Goal: Task Accomplishment & Management: Manage account settings

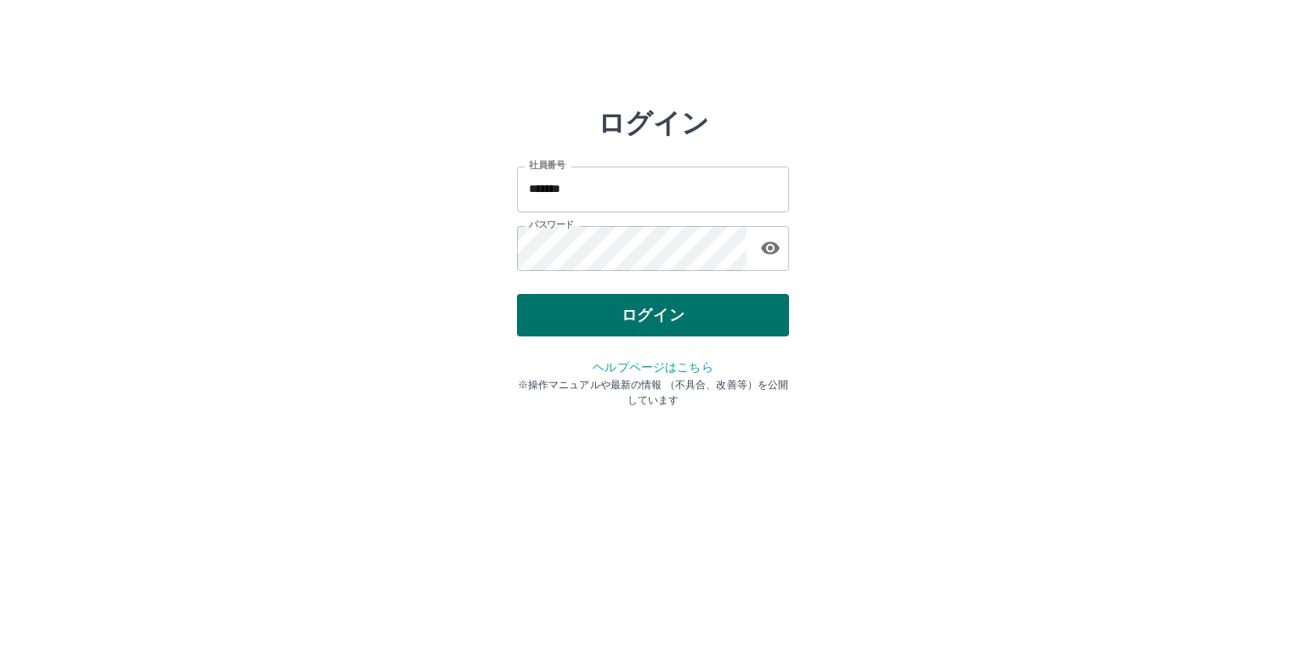
click at [708, 317] on button "ログイン" at bounding box center [653, 315] width 272 height 43
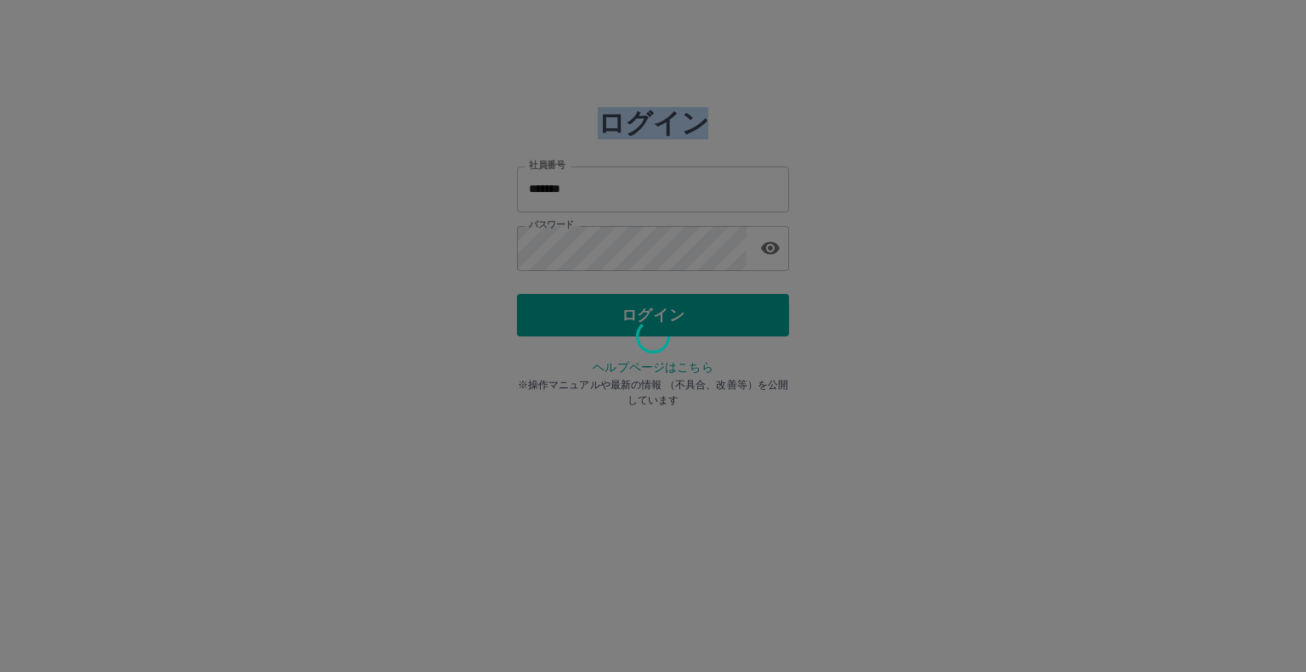
click at [710, 317] on div at bounding box center [653, 336] width 1306 height 672
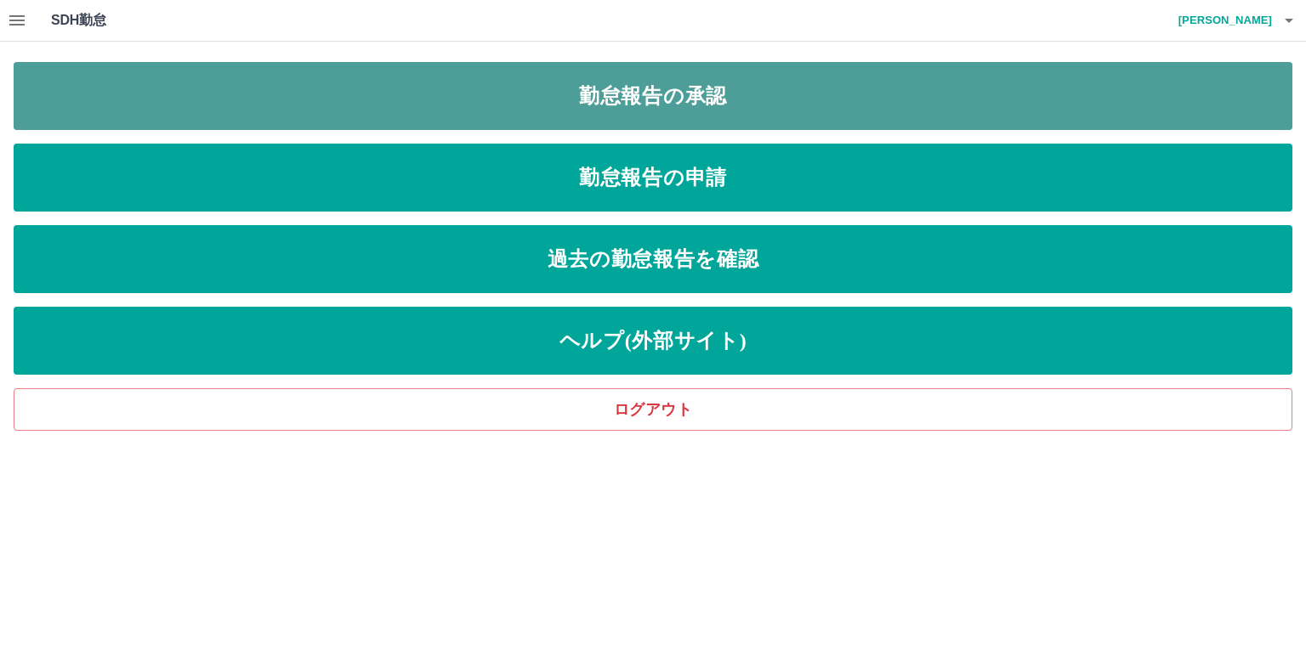
click at [507, 105] on link "勤怠報告の承認" at bounding box center [653, 96] width 1278 height 68
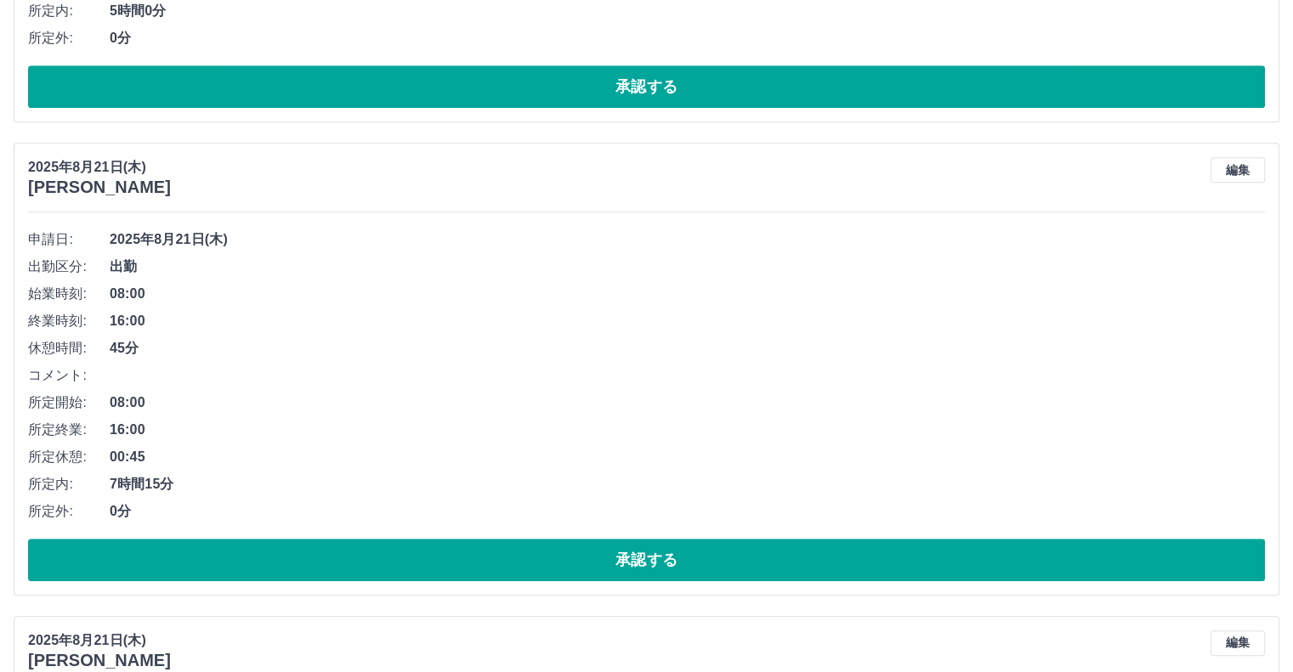
scroll to position [1105, 0]
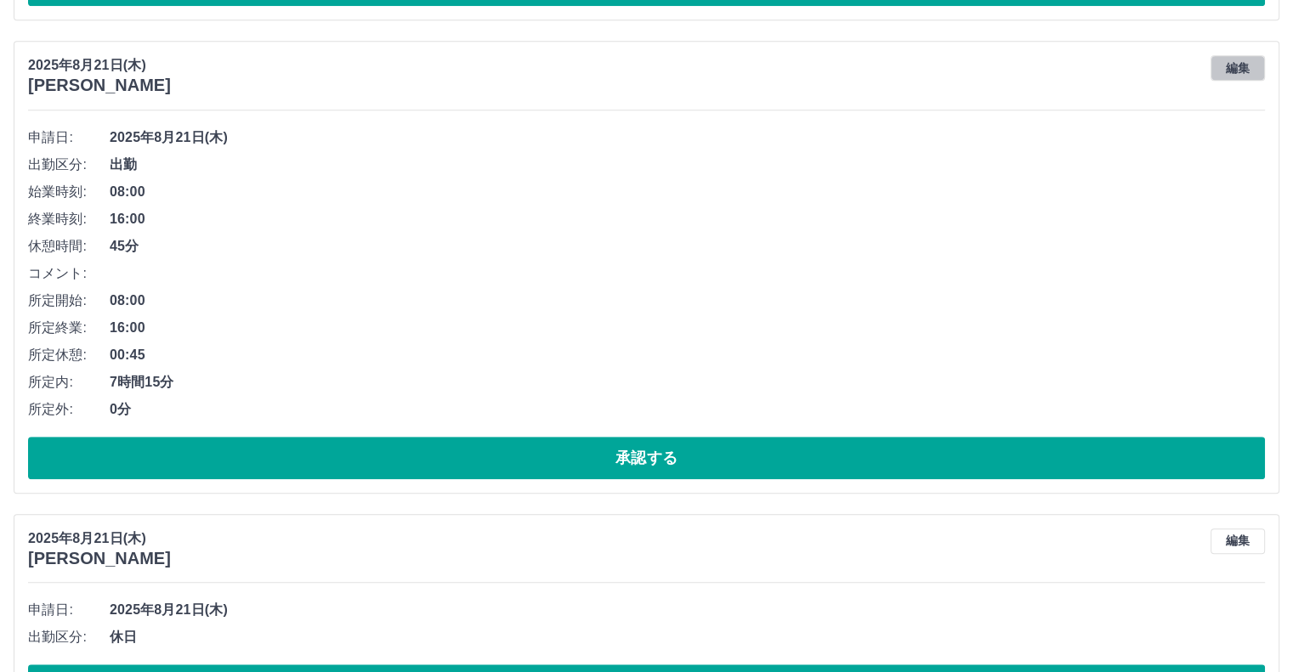
click at [1242, 67] on button "編集" at bounding box center [1237, 68] width 54 height 26
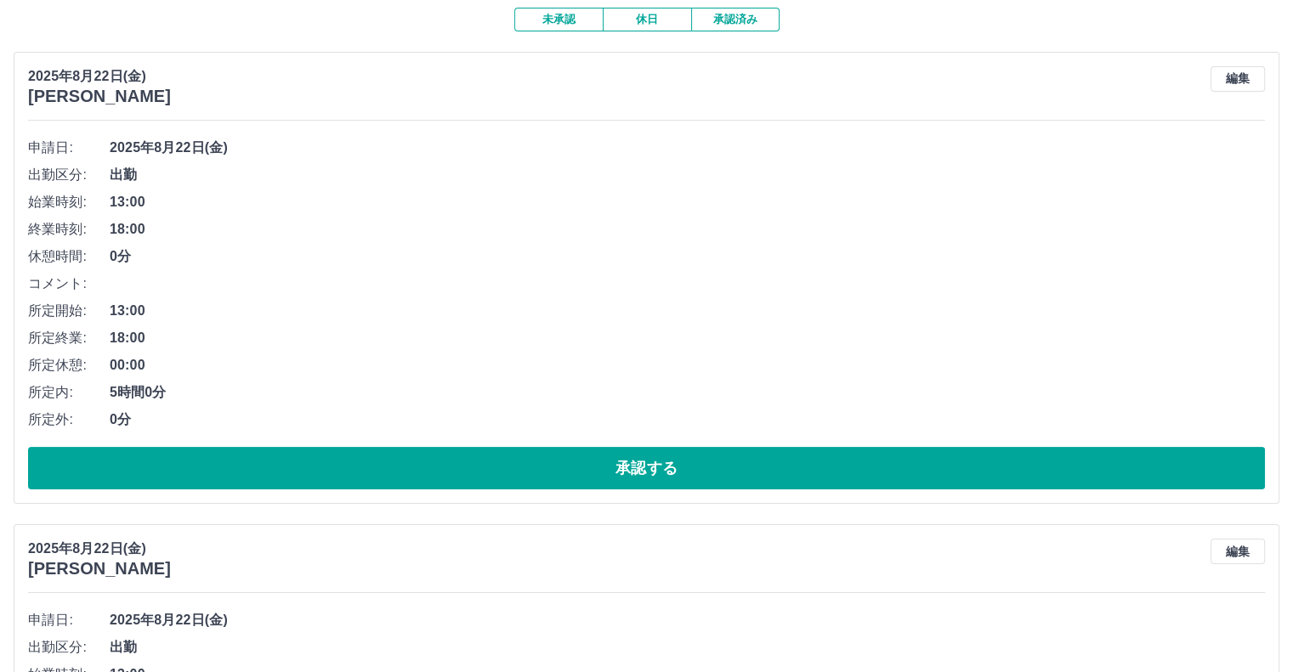
scroll to position [0, 0]
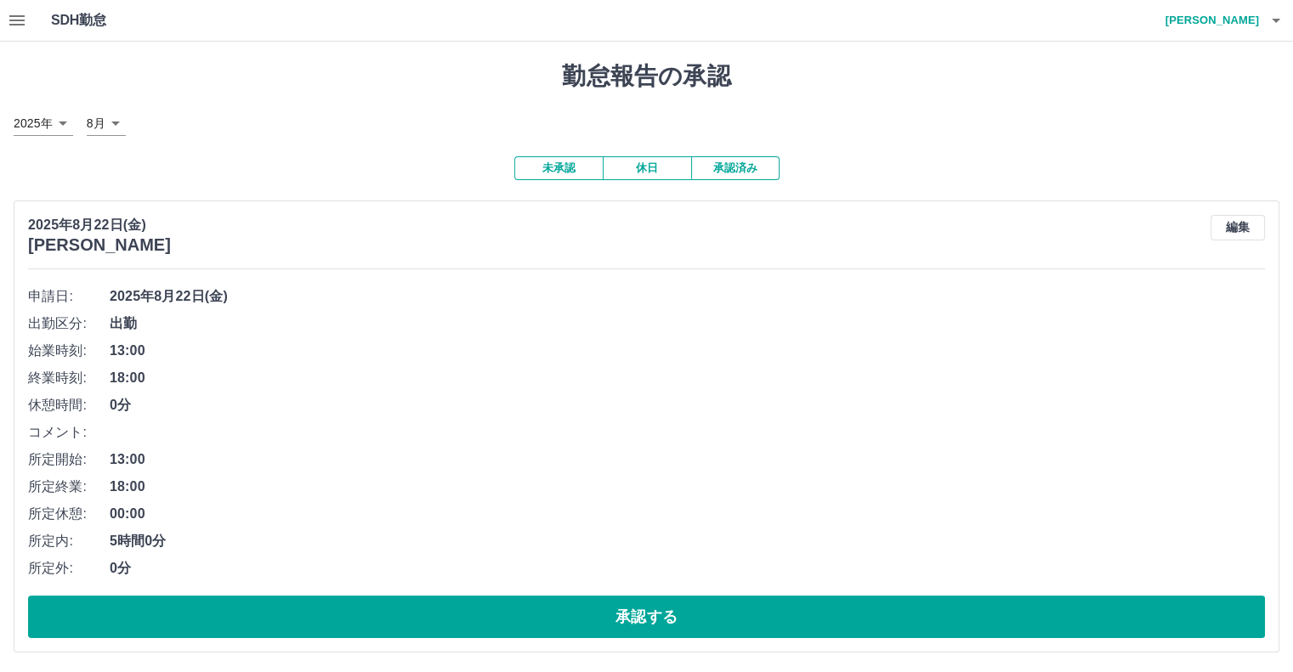
click at [16, 18] on icon "button" at bounding box center [17, 20] width 20 height 20
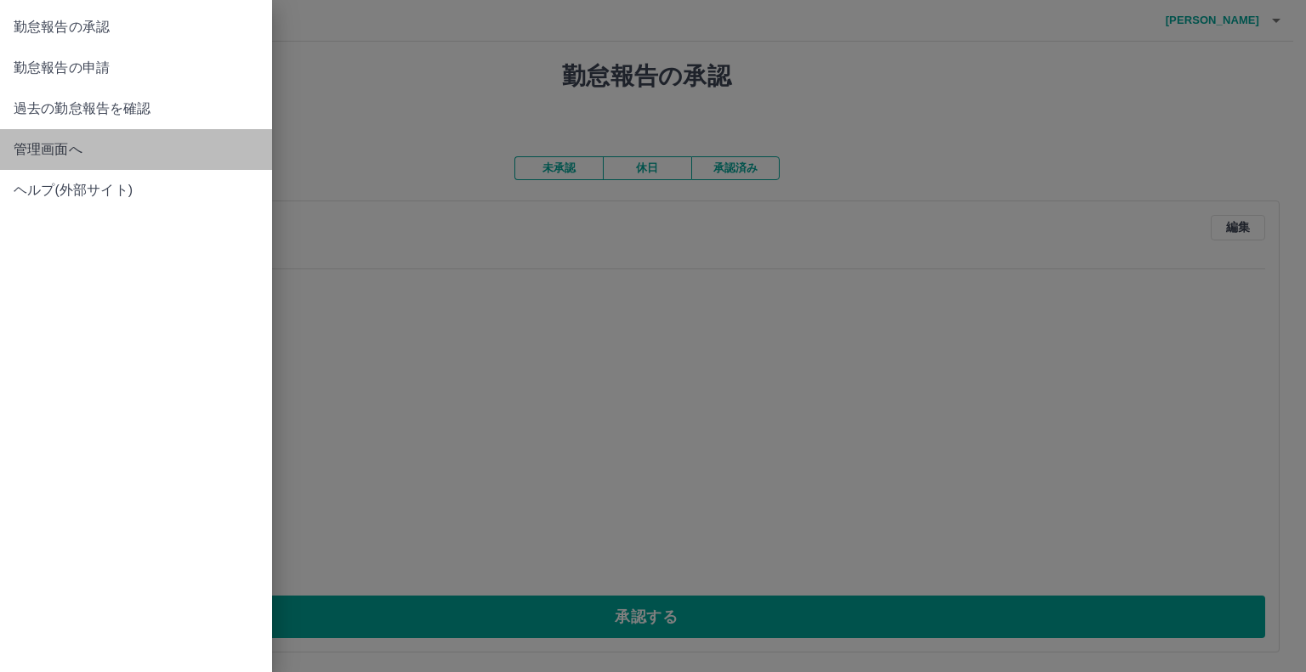
click at [54, 145] on span "管理画面へ" at bounding box center [136, 149] width 245 height 20
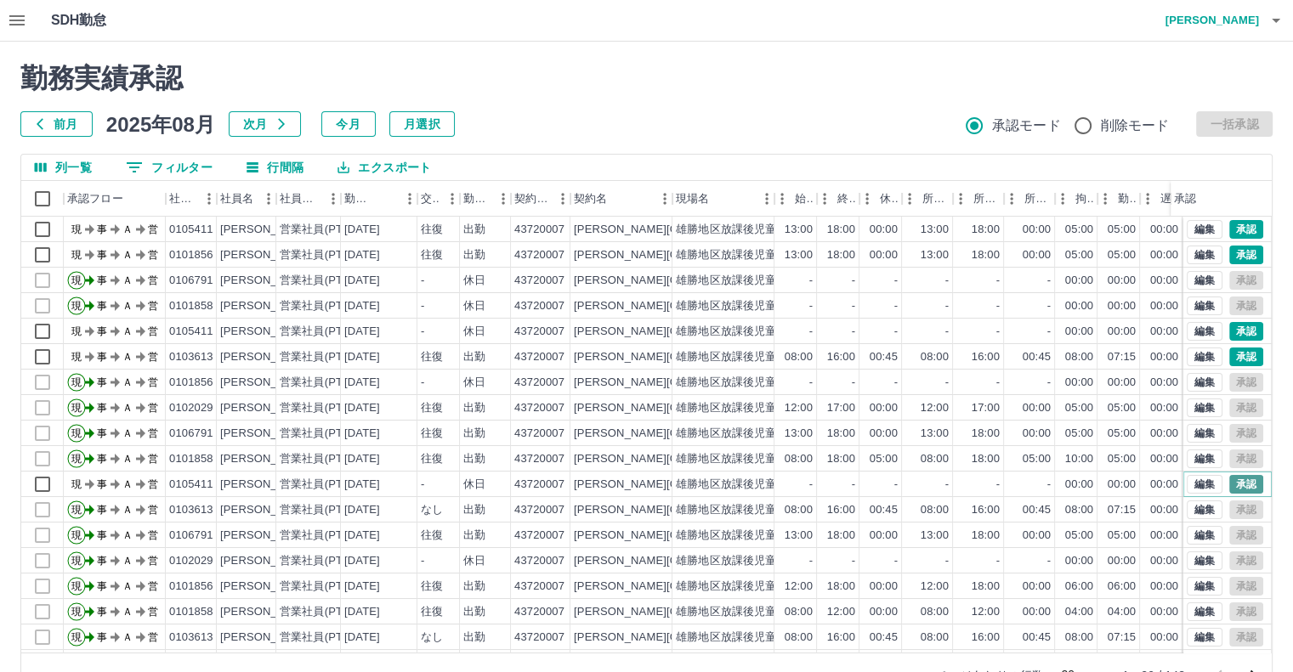
click at [1240, 480] on button "承認" at bounding box center [1246, 484] width 34 height 19
click at [1189, 361] on button "編集" at bounding box center [1205, 357] width 36 height 19
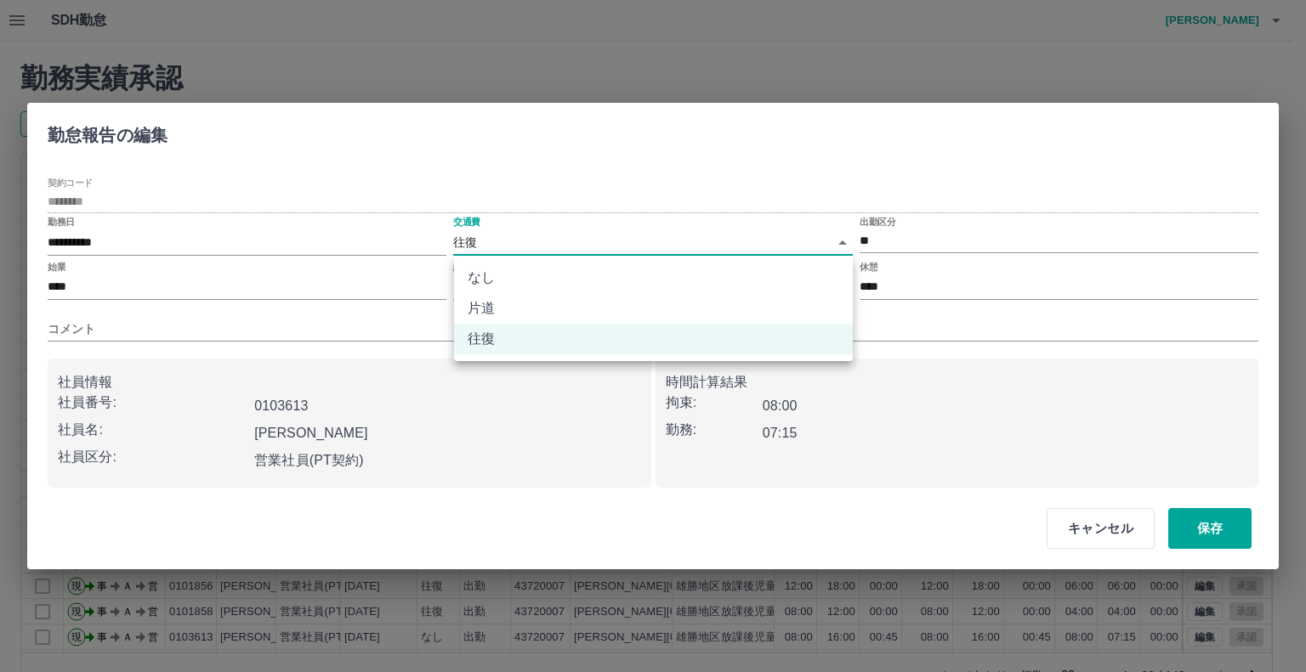
click at [470, 241] on body "SDH勤怠 阿部　恵美子 勤務実績承認 前月 2025年08月 次月 今月 月選択 承認モード 削除モード 一括承認 列一覧 0 フィルター 行間隔 エクスポ…" at bounding box center [653, 359] width 1306 height 718
click at [494, 285] on li "なし" at bounding box center [653, 278] width 399 height 31
type input "****"
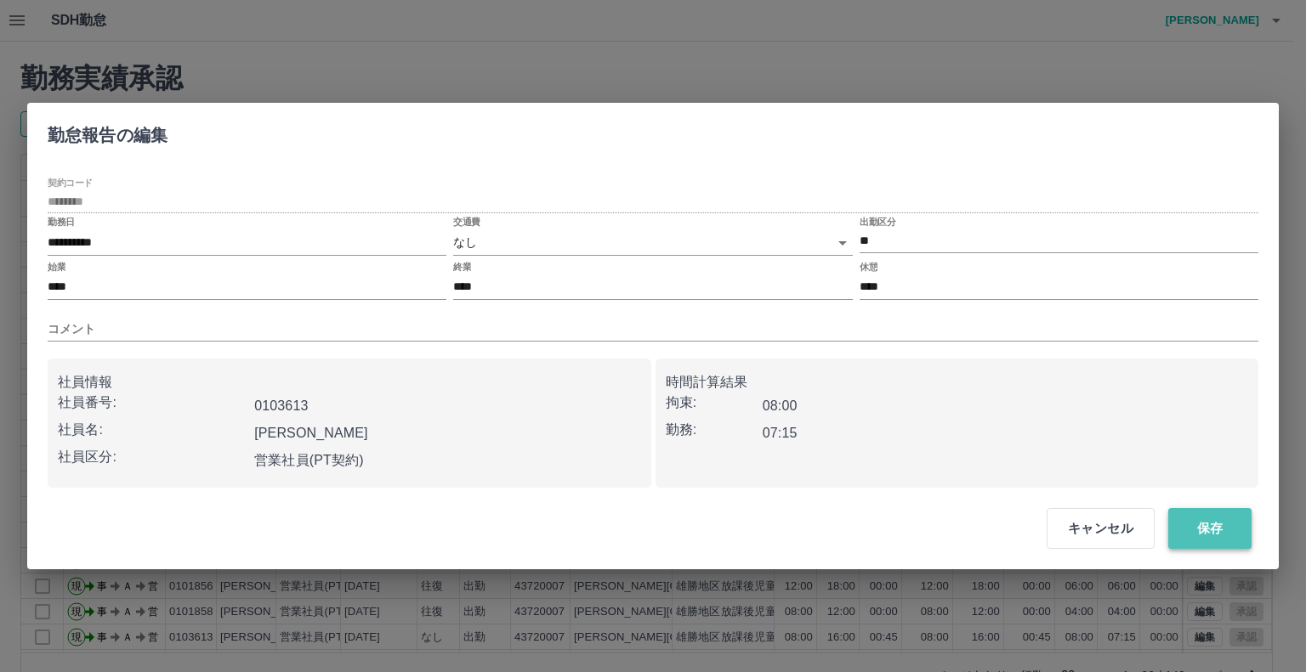
click at [1220, 520] on button "保存" at bounding box center [1209, 528] width 83 height 41
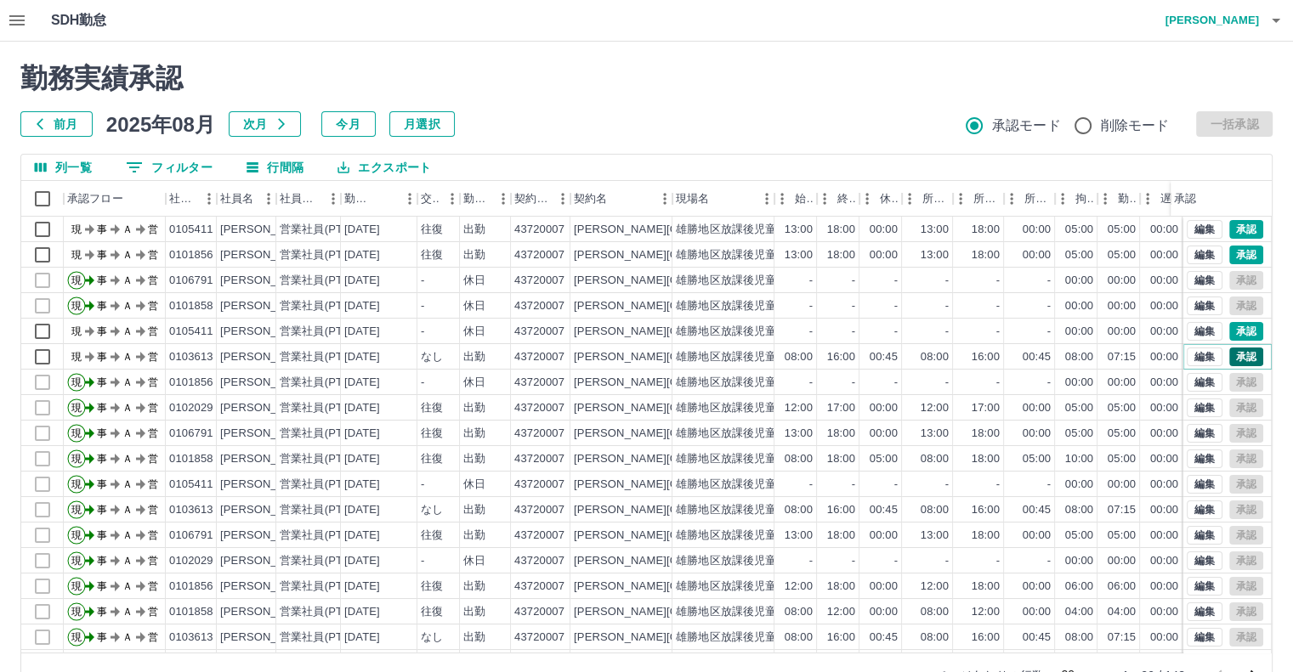
click at [1229, 350] on button "承認" at bounding box center [1246, 357] width 34 height 19
click at [1234, 325] on button "承認" at bounding box center [1246, 331] width 34 height 19
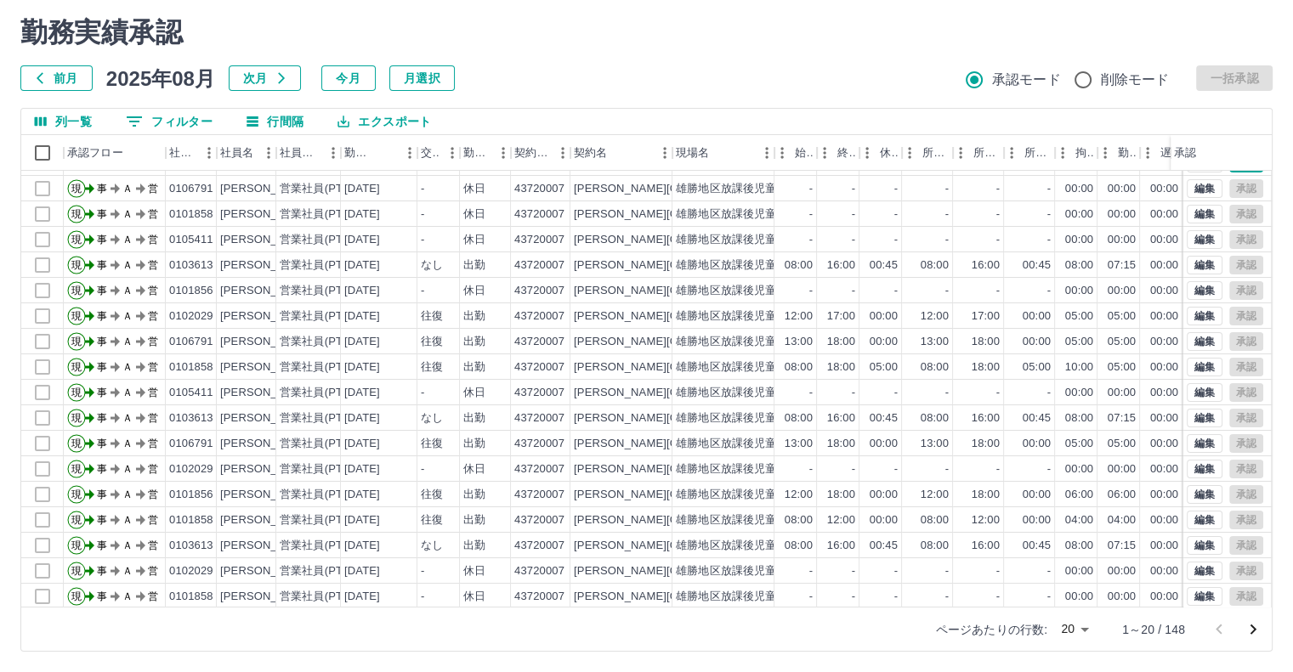
scroll to position [86, 0]
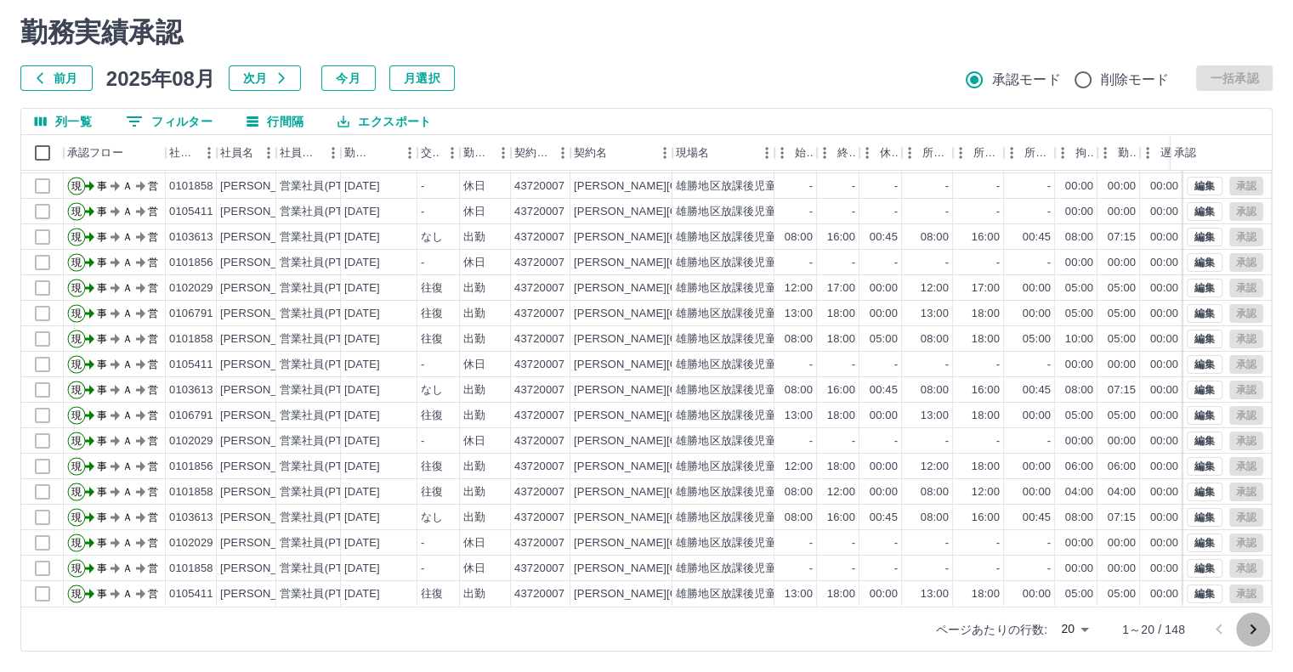
click at [1250, 627] on icon "次のページへ" at bounding box center [1253, 630] width 20 height 20
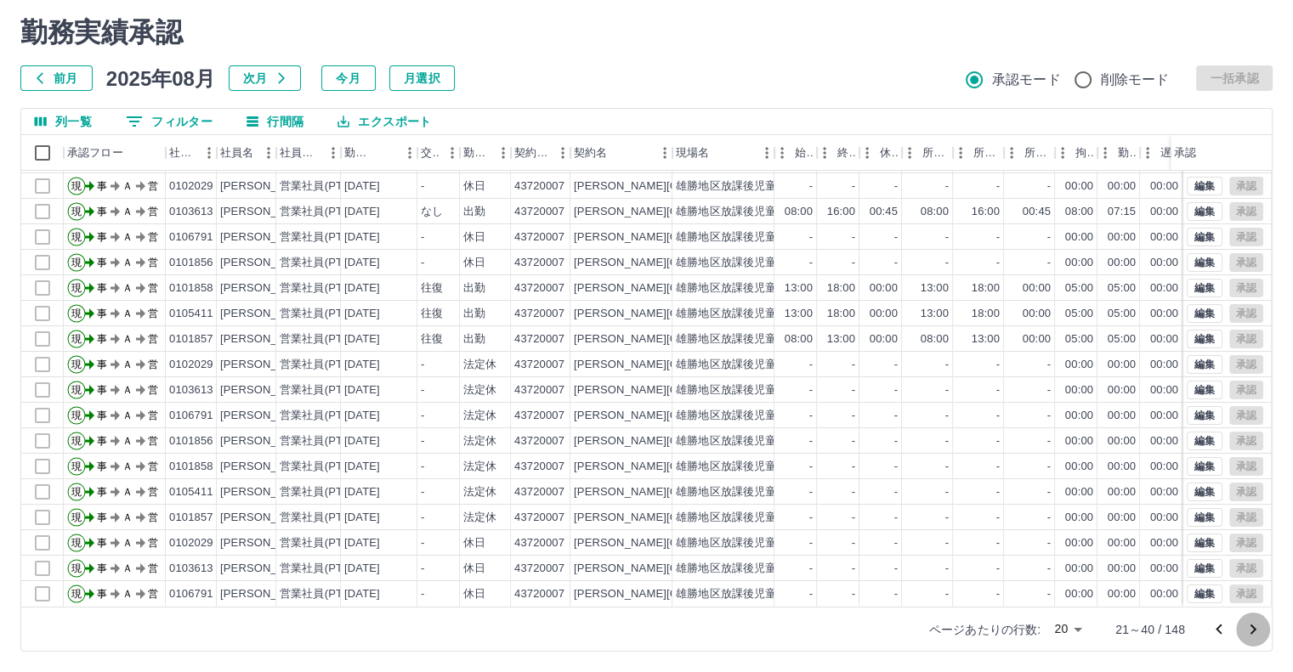
click at [1253, 626] on icon "次のページへ" at bounding box center [1253, 630] width 6 height 10
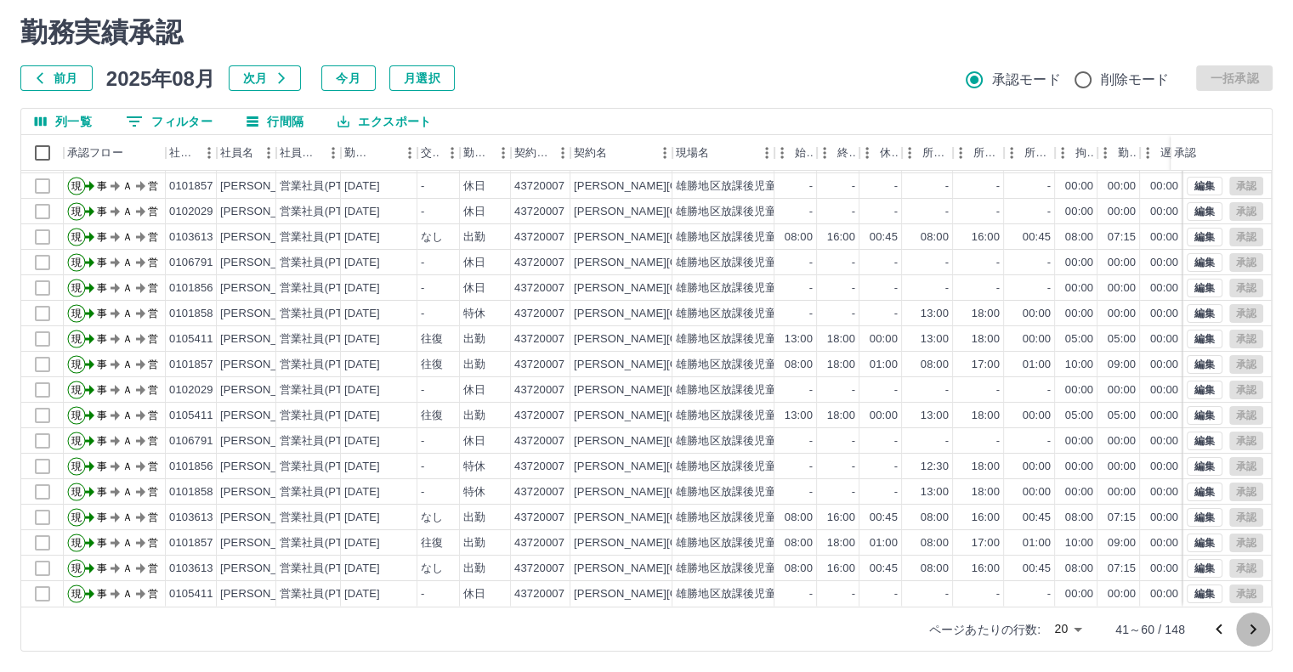
click at [1251, 630] on icon "次のページへ" at bounding box center [1253, 630] width 20 height 20
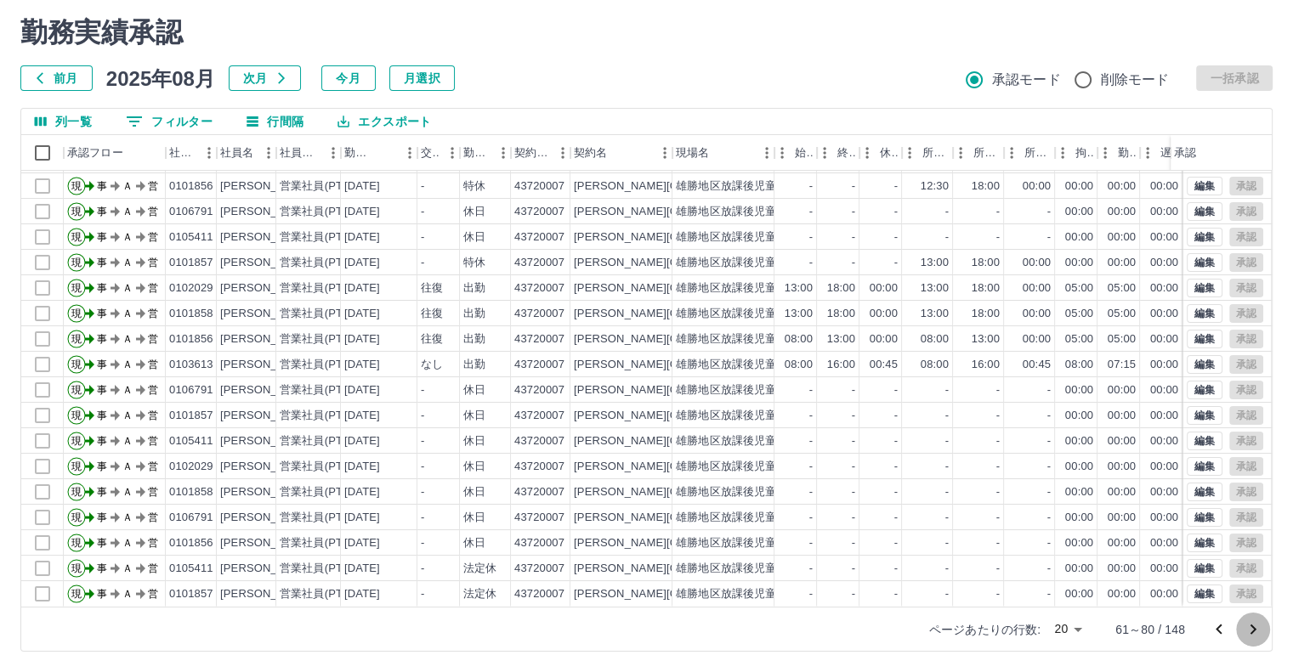
click at [1250, 628] on icon "次のページへ" at bounding box center [1253, 630] width 20 height 20
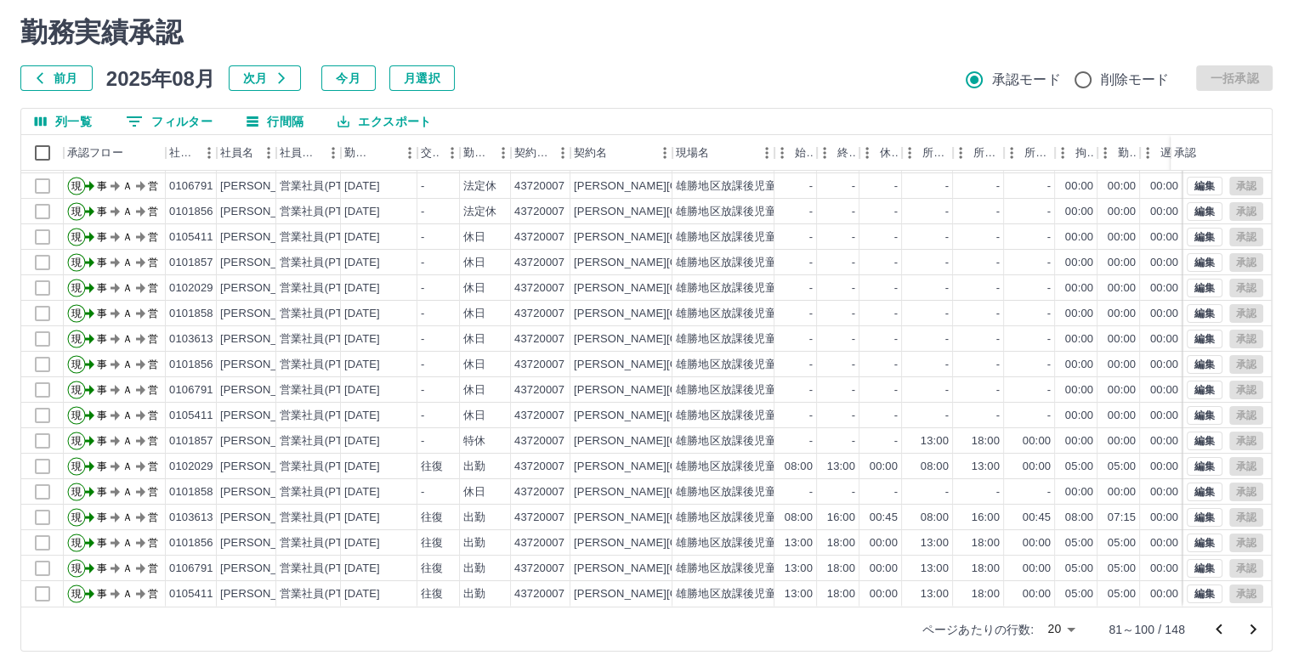
click at [1253, 628] on icon "次のページへ" at bounding box center [1253, 630] width 20 height 20
